Goal: Task Accomplishment & Management: Manage account settings

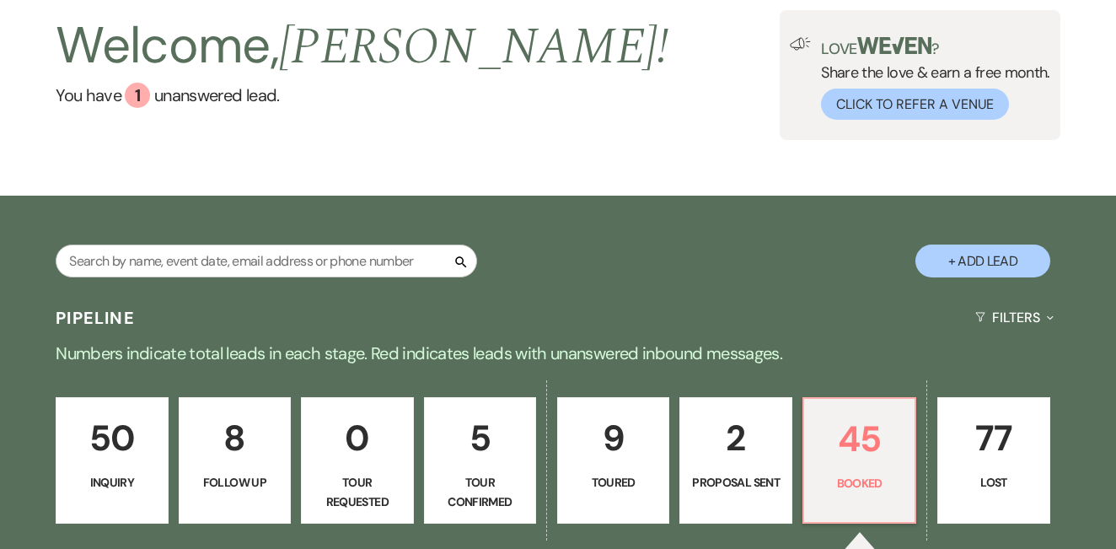
scroll to position [189, 0]
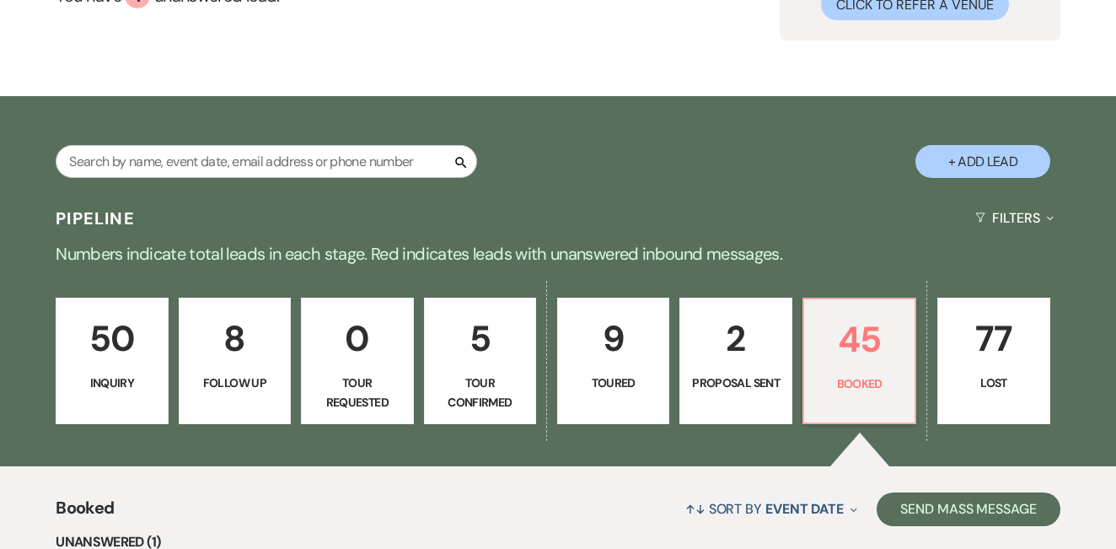
click at [602, 368] on link "9 Toured" at bounding box center [613, 361] width 112 height 126
select select "5"
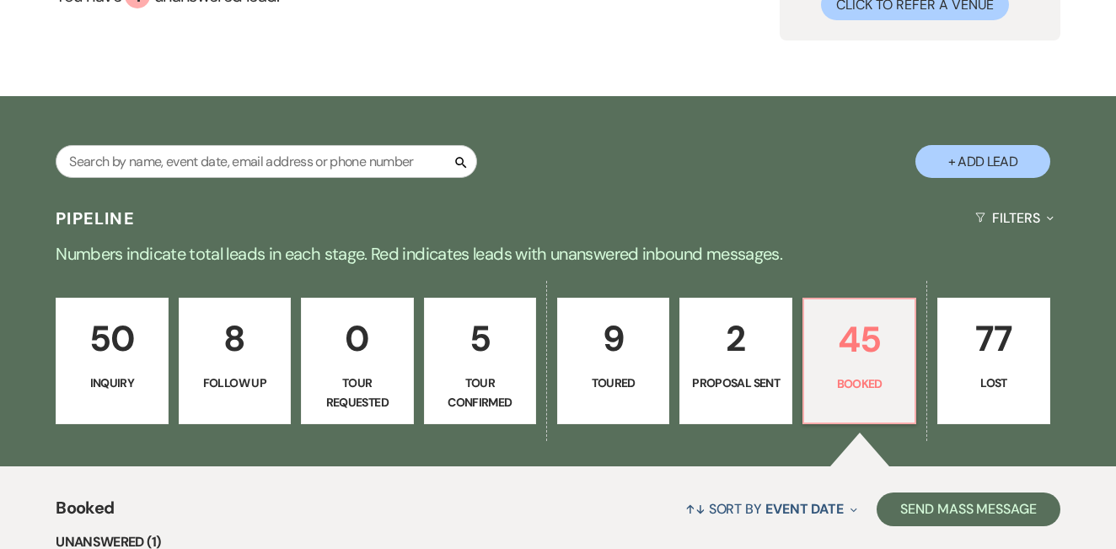
select select "5"
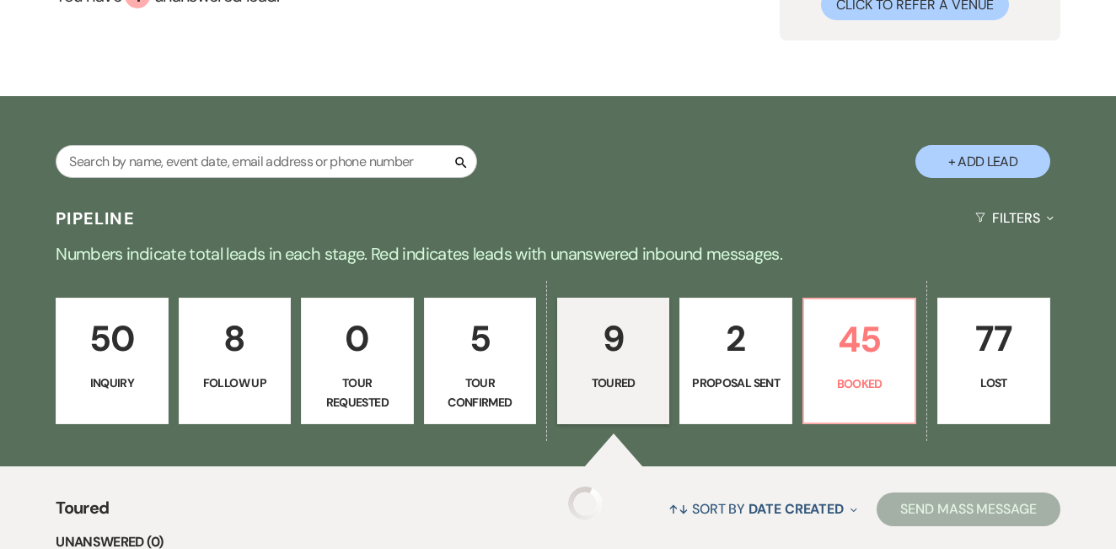
select select "5"
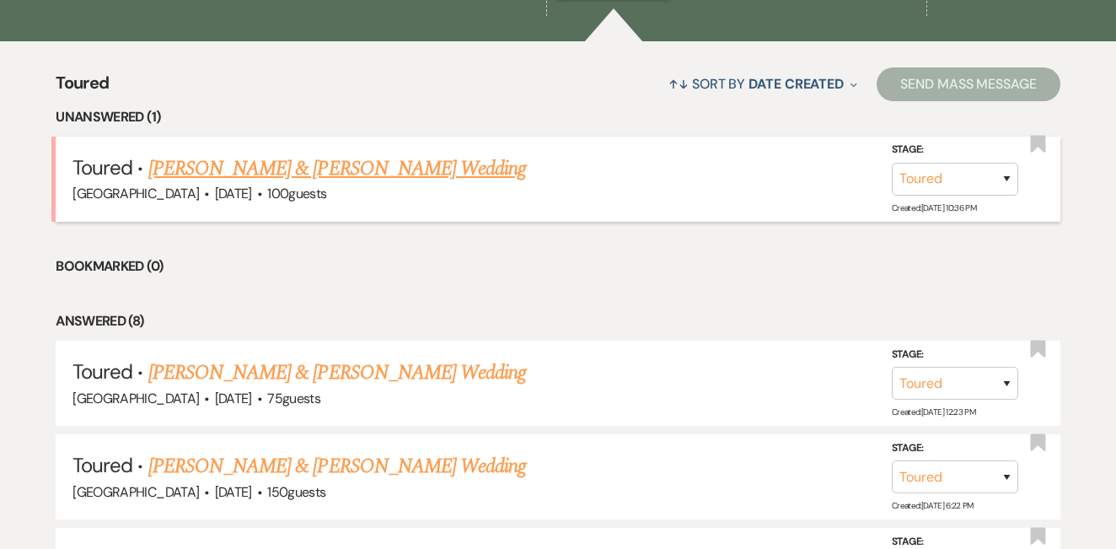
scroll to position [637, 0]
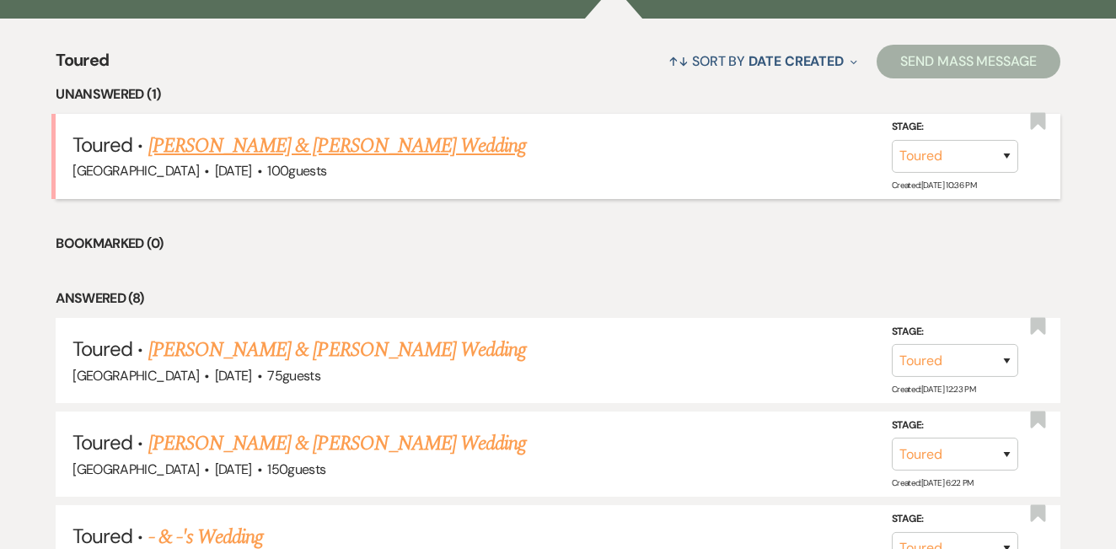
click at [440, 140] on link "[PERSON_NAME] & [PERSON_NAME] Wedding" at bounding box center [337, 146] width 378 height 30
select select "5"
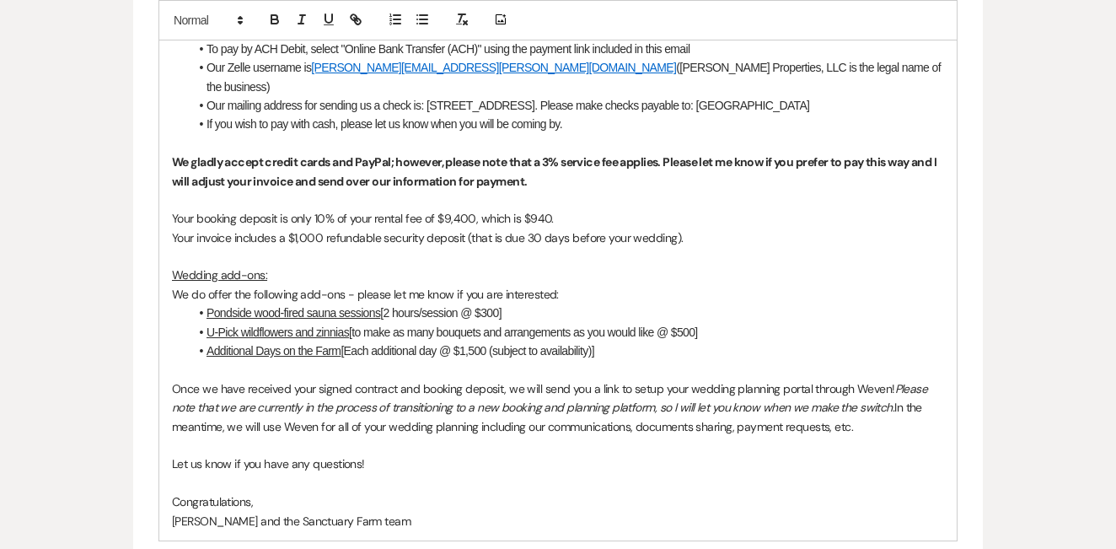
scroll to position [1252, 0]
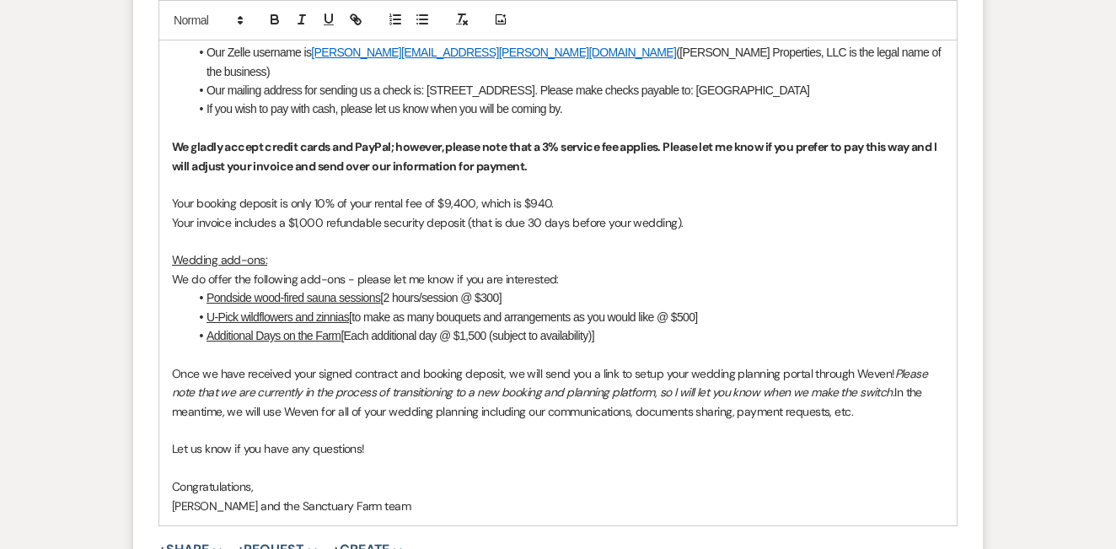
click at [471, 194] on p "Your booking deposit is only 10% of your rental fee of $9,400, which is $940." at bounding box center [558, 203] width 772 height 19
click at [542, 194] on p "Your booking deposit is only 10% of your rental fee of $8,900, which is $940." at bounding box center [558, 203] width 772 height 19
click at [576, 270] on p "We do offer the following add-ons - please let me know if you are interested:" at bounding box center [558, 279] width 772 height 19
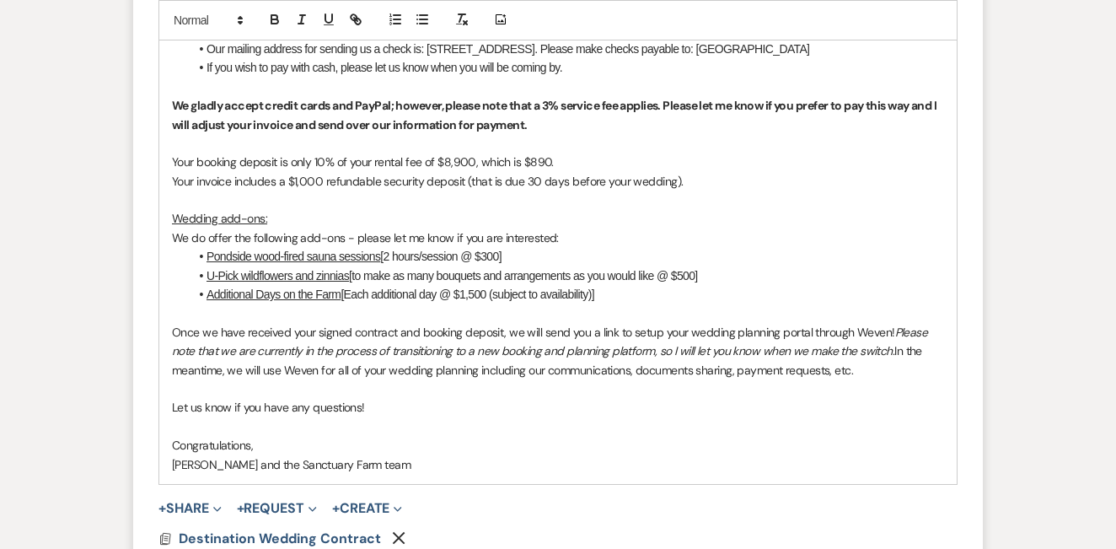
scroll to position [1310, 0]
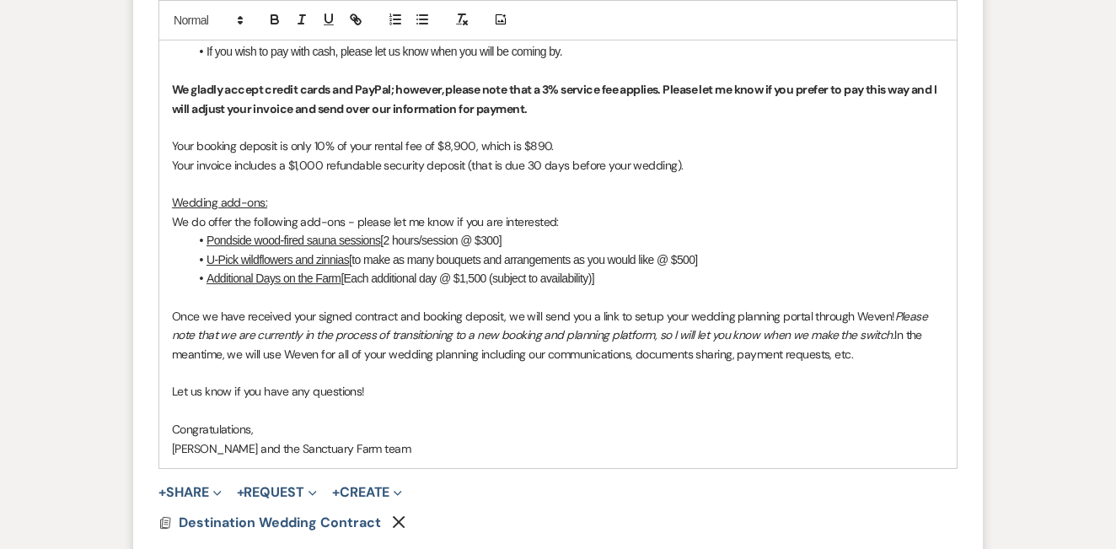
click at [476, 269] on li "Additional Days on the Farm [Each additional day @ $1,500 (subject to availabil…" at bounding box center [567, 278] width 756 height 19
click at [498, 320] on p "Once we have received your signed contract and booking deposit, we will send yo…" at bounding box center [558, 335] width 772 height 56
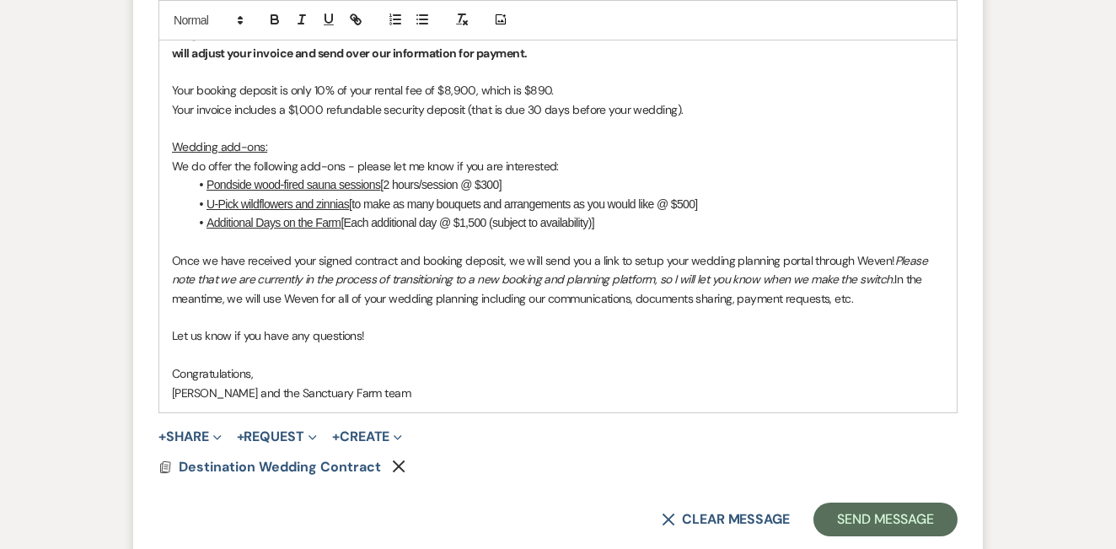
scroll to position [1367, 0]
click at [332, 456] on span "Destination Wedding Contract" at bounding box center [280, 465] width 202 height 18
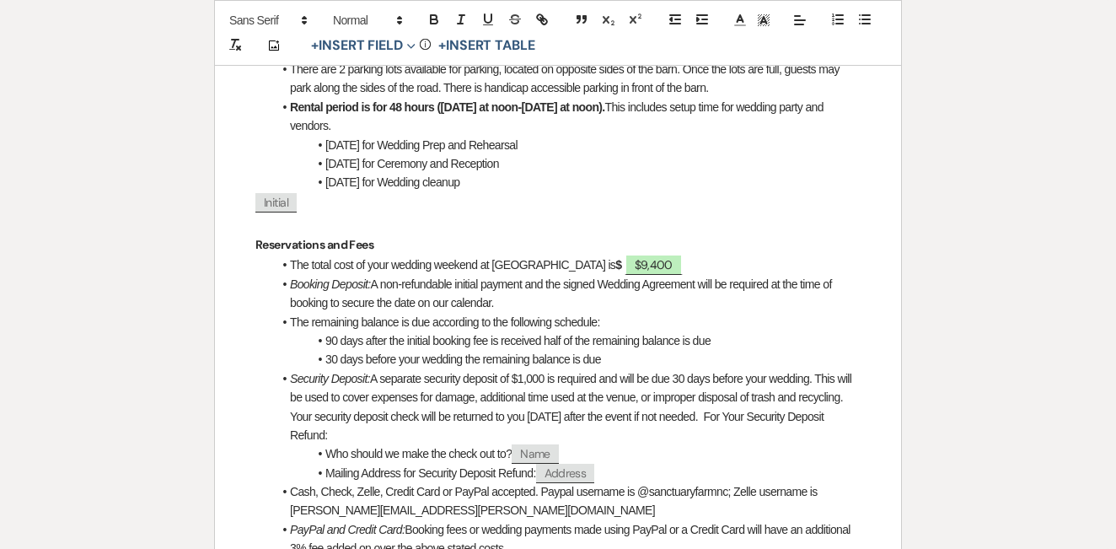
scroll to position [1250, 0]
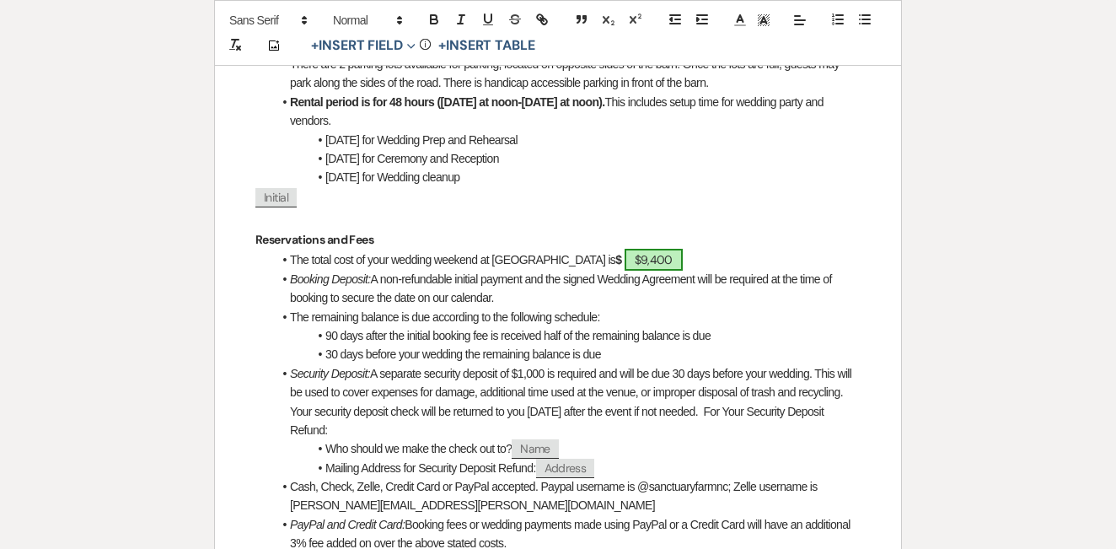
click at [627, 249] on span "$9,400" at bounding box center [654, 260] width 58 height 22
select select "owner"
select select "Amount"
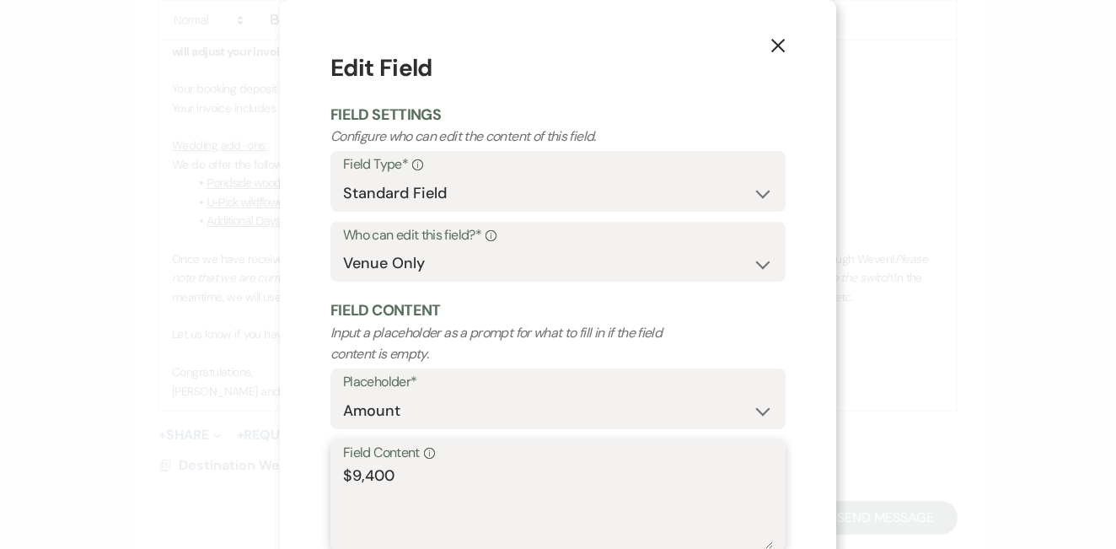
drag, startPoint x: 411, startPoint y: 475, endPoint x: 352, endPoint y: 471, distance: 59.1
click at [351, 472] on textarea "$9,400" at bounding box center [558, 507] width 430 height 84
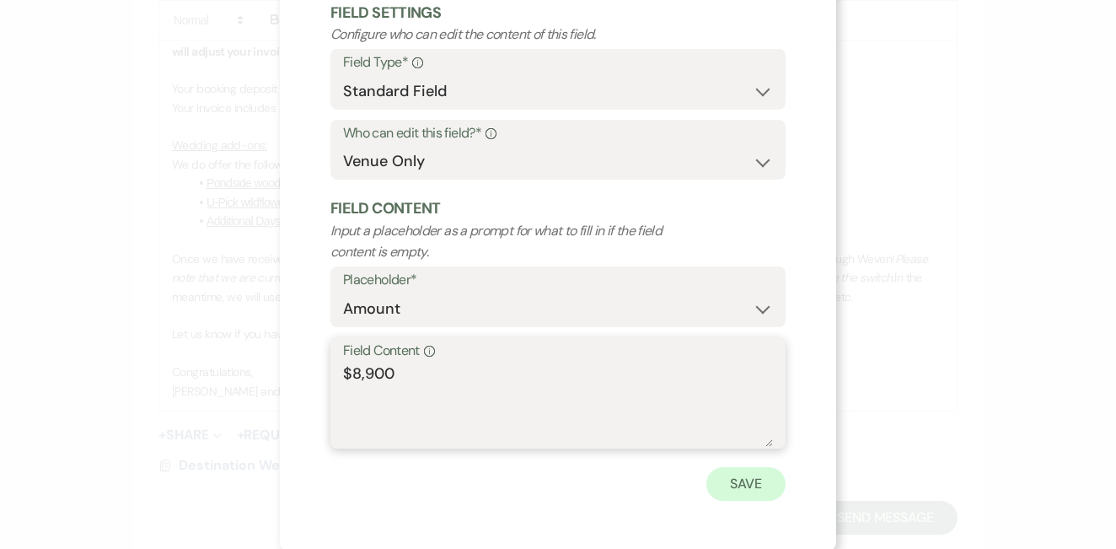
scroll to position [100, 0]
type textarea "$8,900"
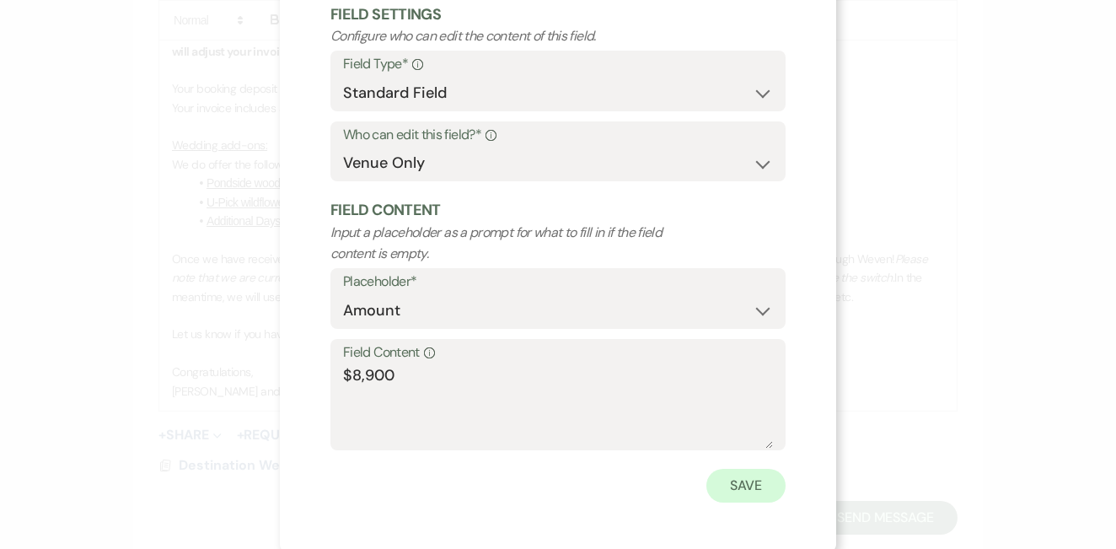
click at [749, 477] on button "Save" at bounding box center [746, 486] width 79 height 34
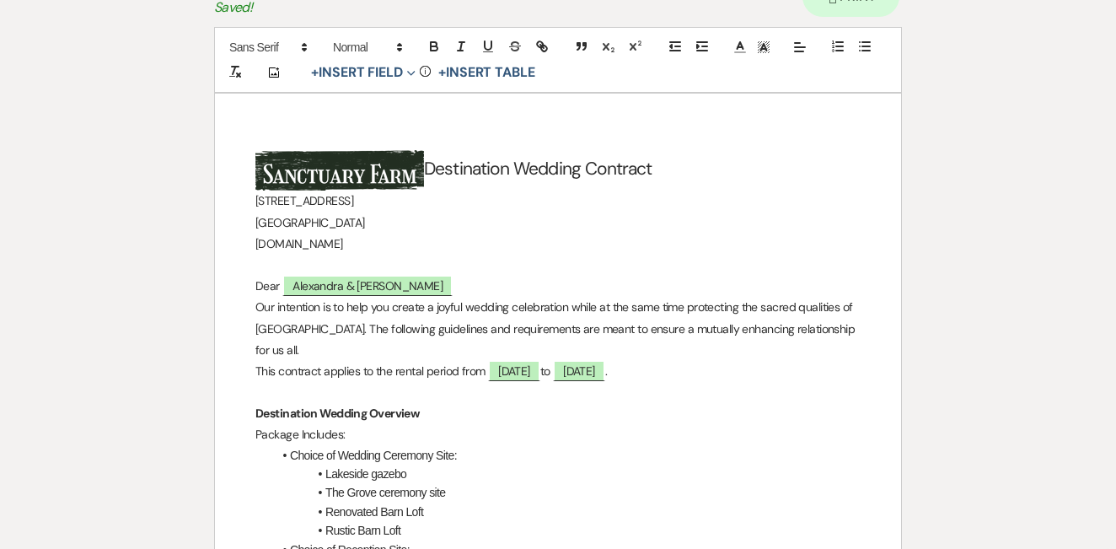
scroll to position [0, 0]
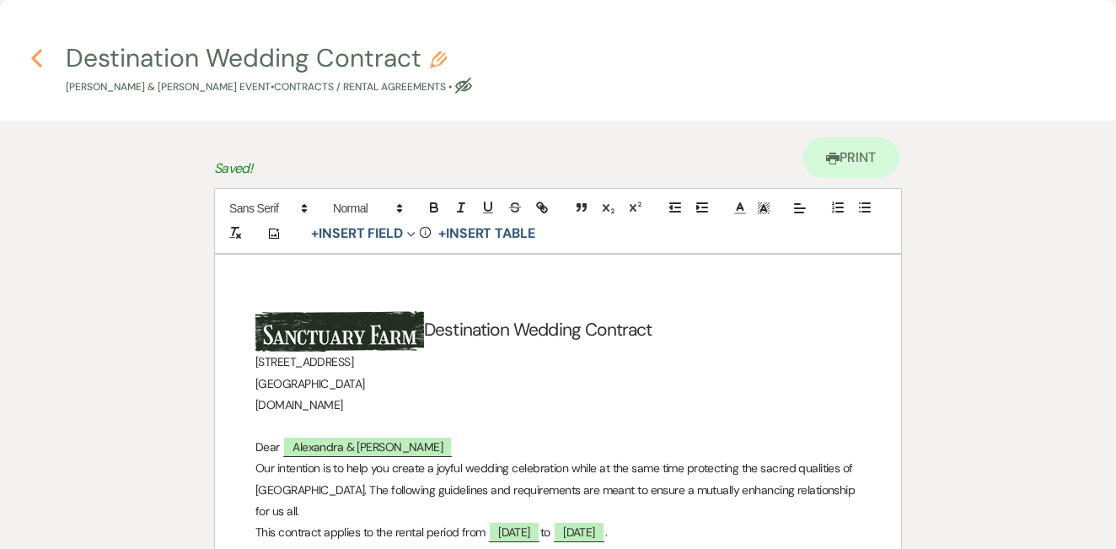
click at [38, 57] on icon "Previous" at bounding box center [36, 58] width 13 height 20
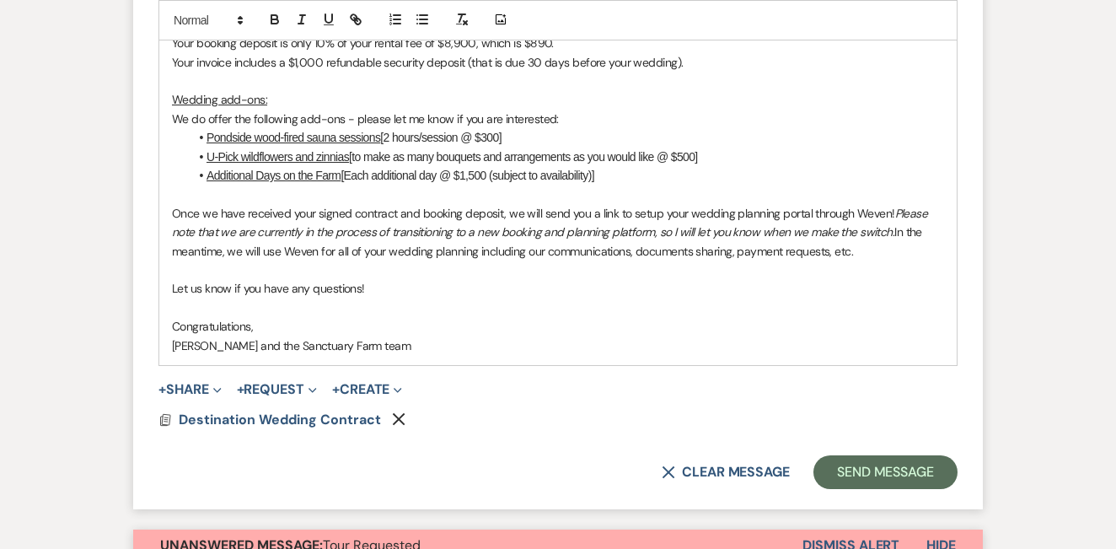
scroll to position [1404, 0]
